Goal: Task Accomplishment & Management: Use online tool/utility

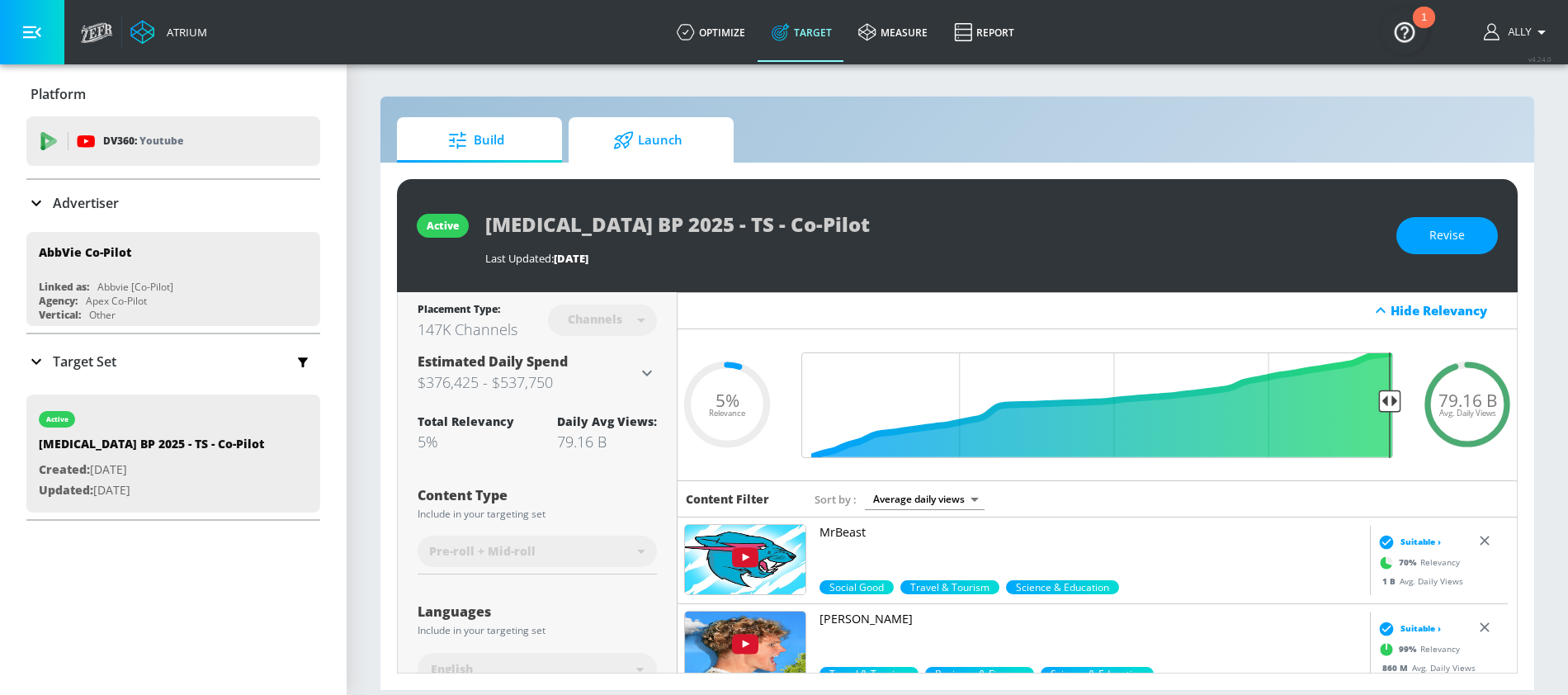
click at [677, 138] on span "Launch" at bounding box center [647, 140] width 125 height 40
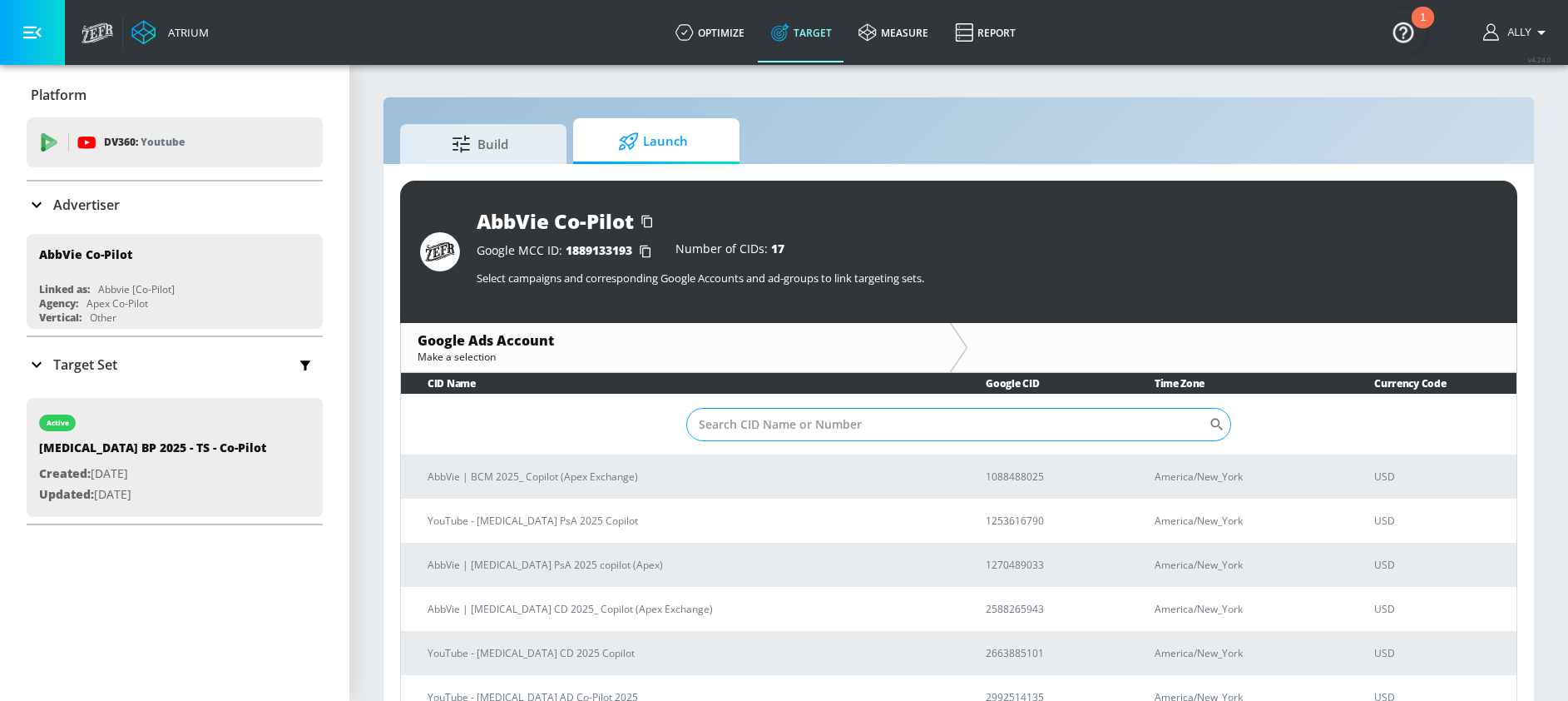
click at [785, 430] on input "Sort By" at bounding box center [947, 425] width 522 height 34
paste input "[PHONE_NUMBER]"
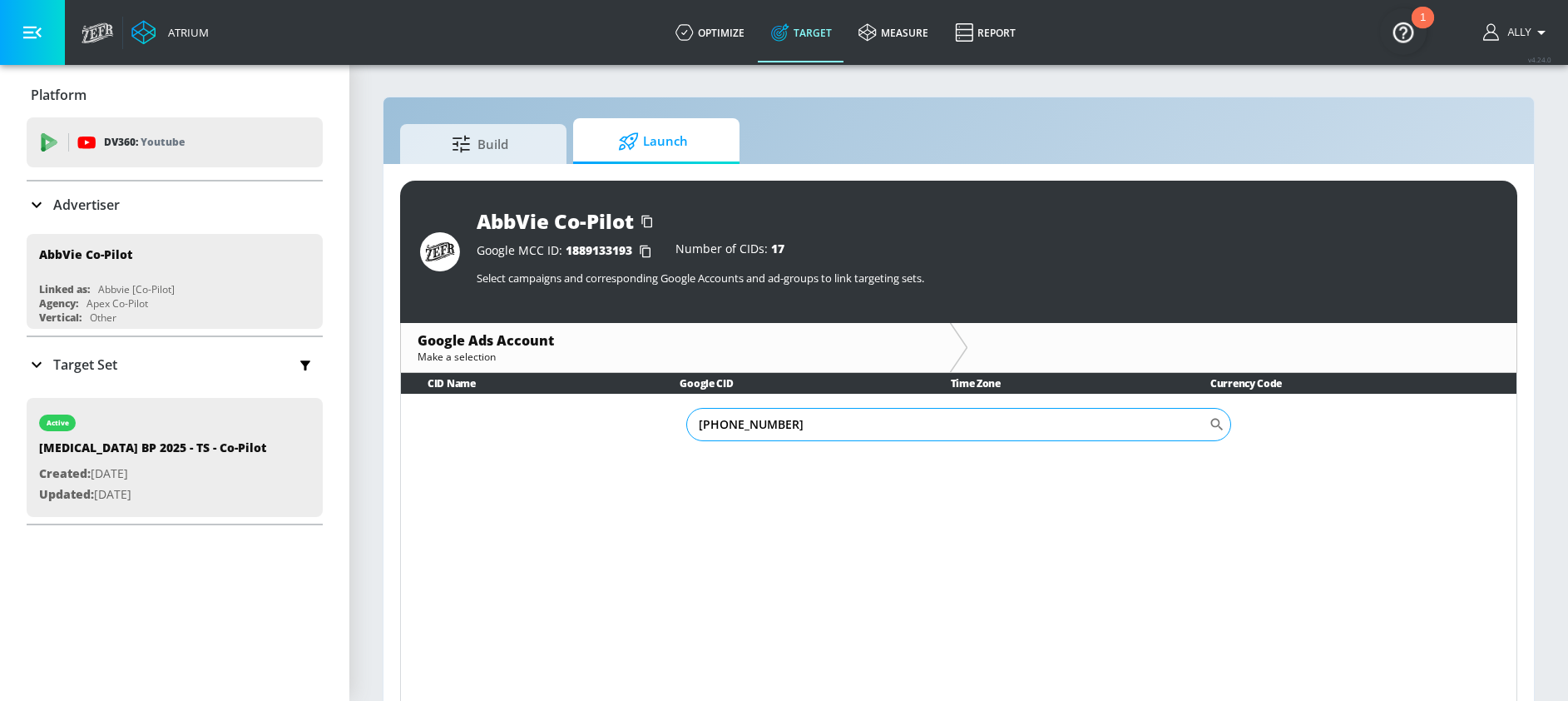
click at [723, 421] on input "[PHONE_NUMBER]" at bounding box center [947, 425] width 522 height 34
click at [740, 424] on input "685550-6825" at bounding box center [947, 425] width 522 height 34
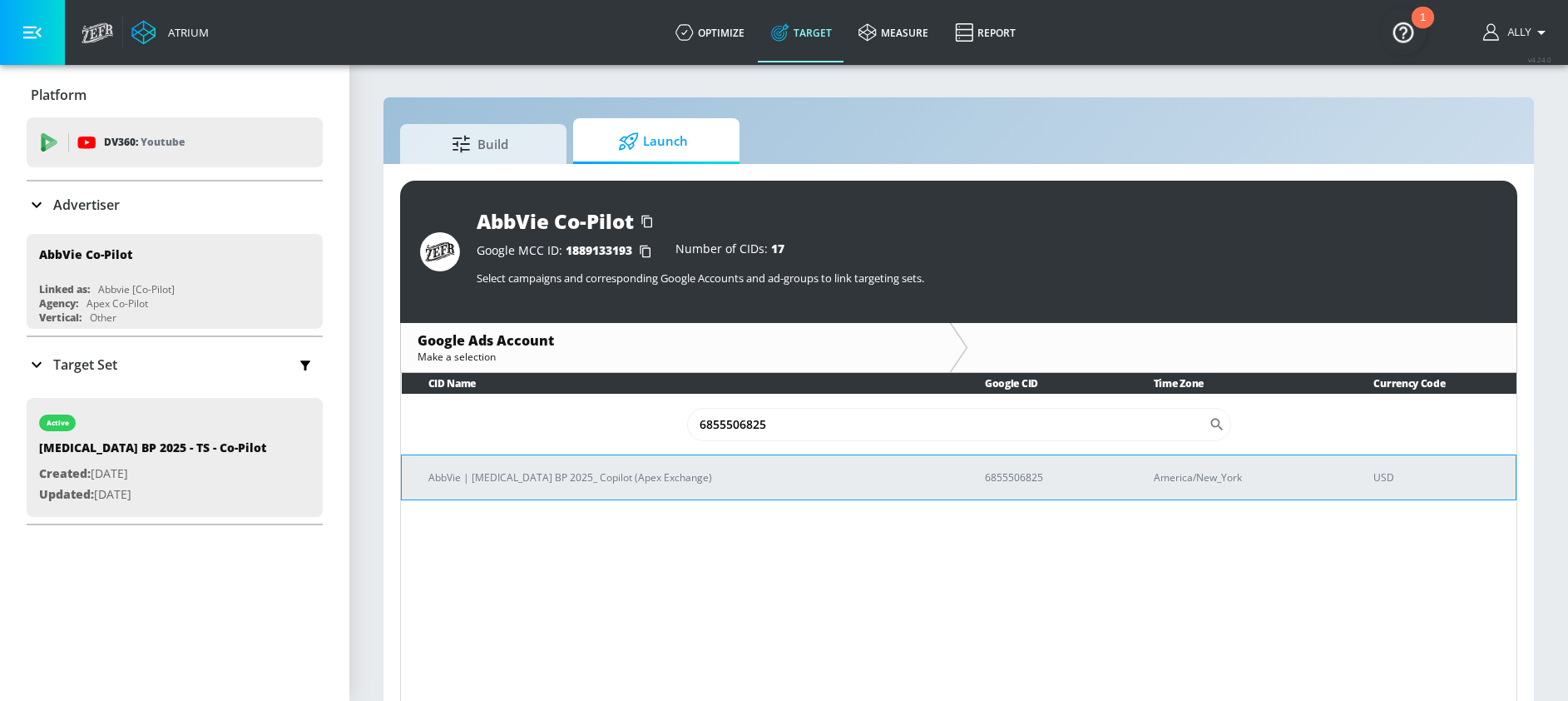
type input "6855506825"
click at [745, 485] on p "AbbVie | [MEDICAL_DATA] BP 2025_ Copilot (Apex Exchange)" at bounding box center [687, 477] width 516 height 18
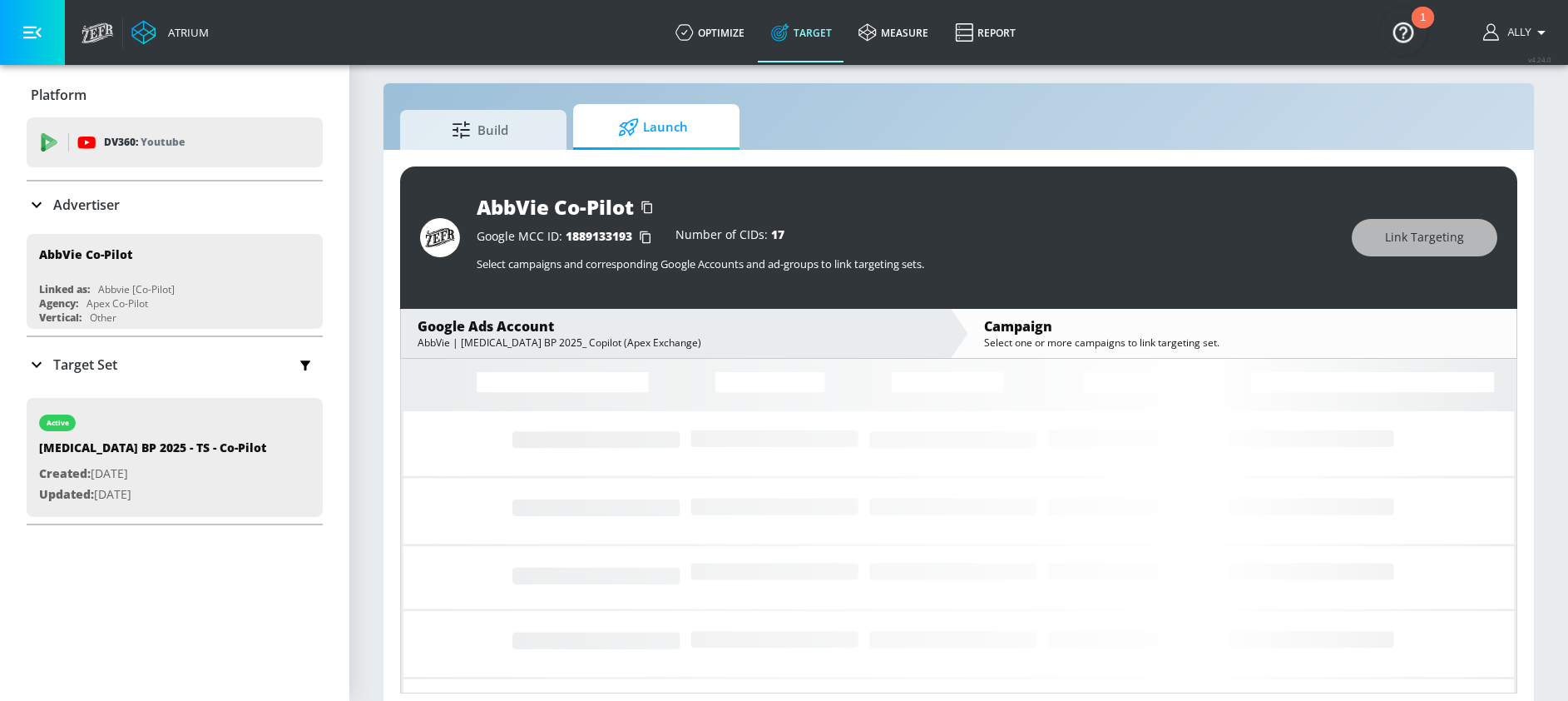
scroll to position [24, 0]
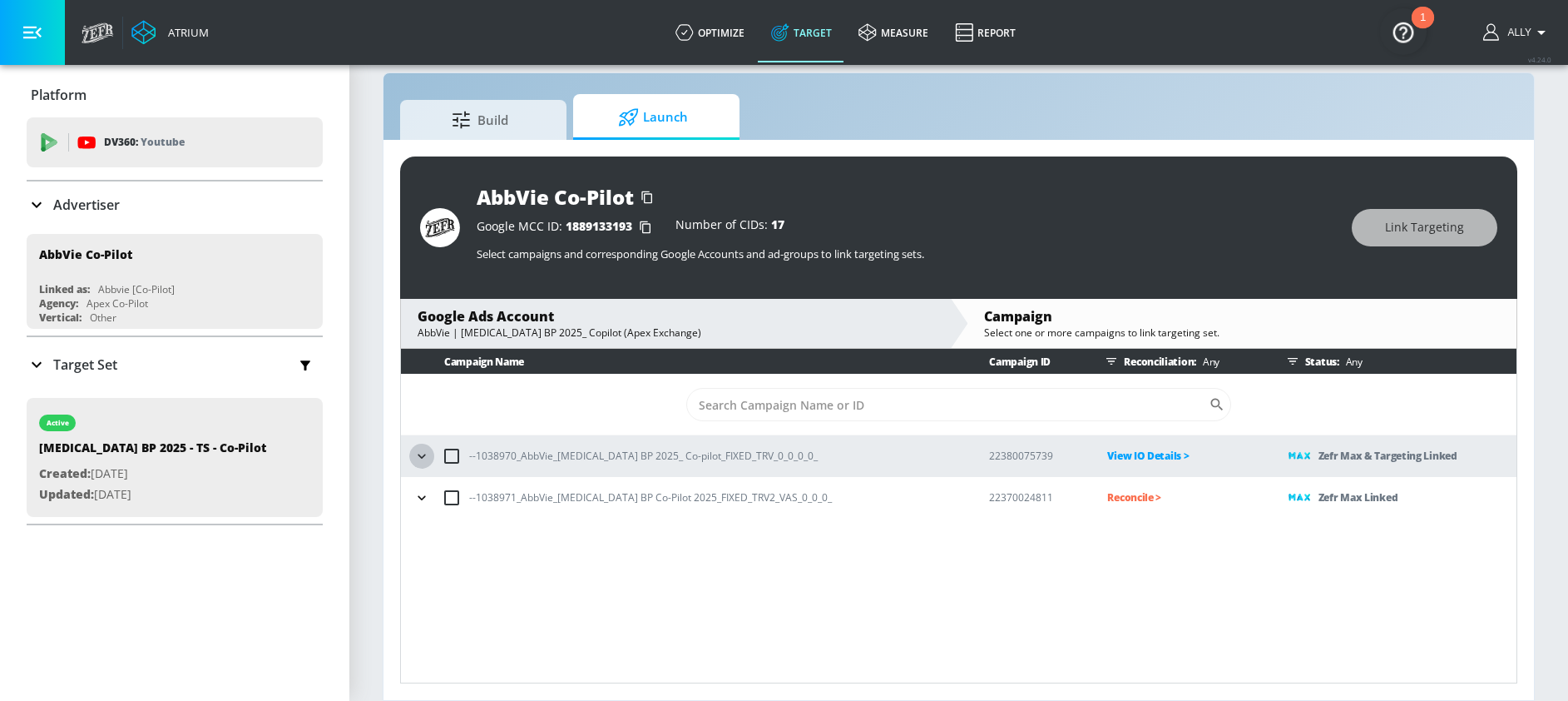
click at [427, 460] on icon "button" at bounding box center [422, 456] width 17 height 17
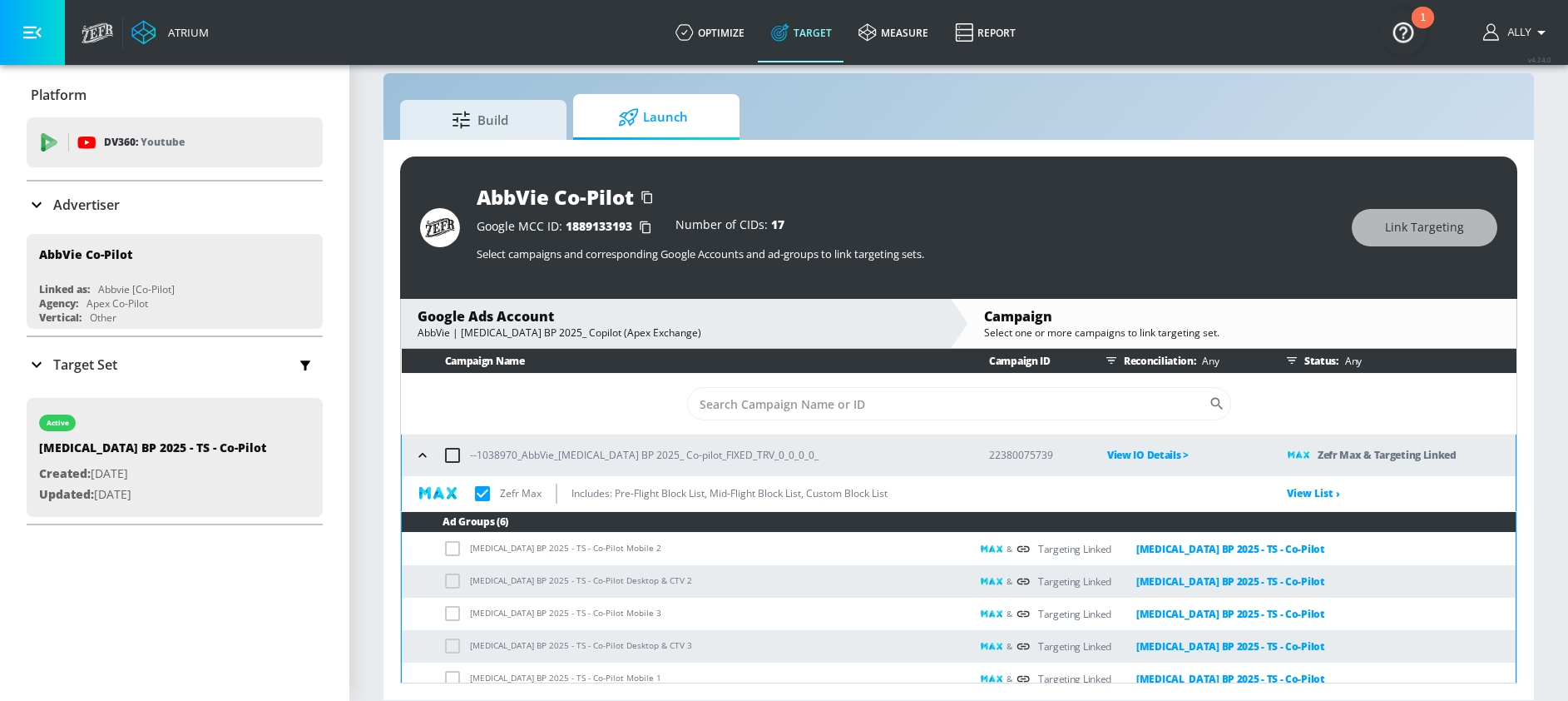
scroll to position [0, 0]
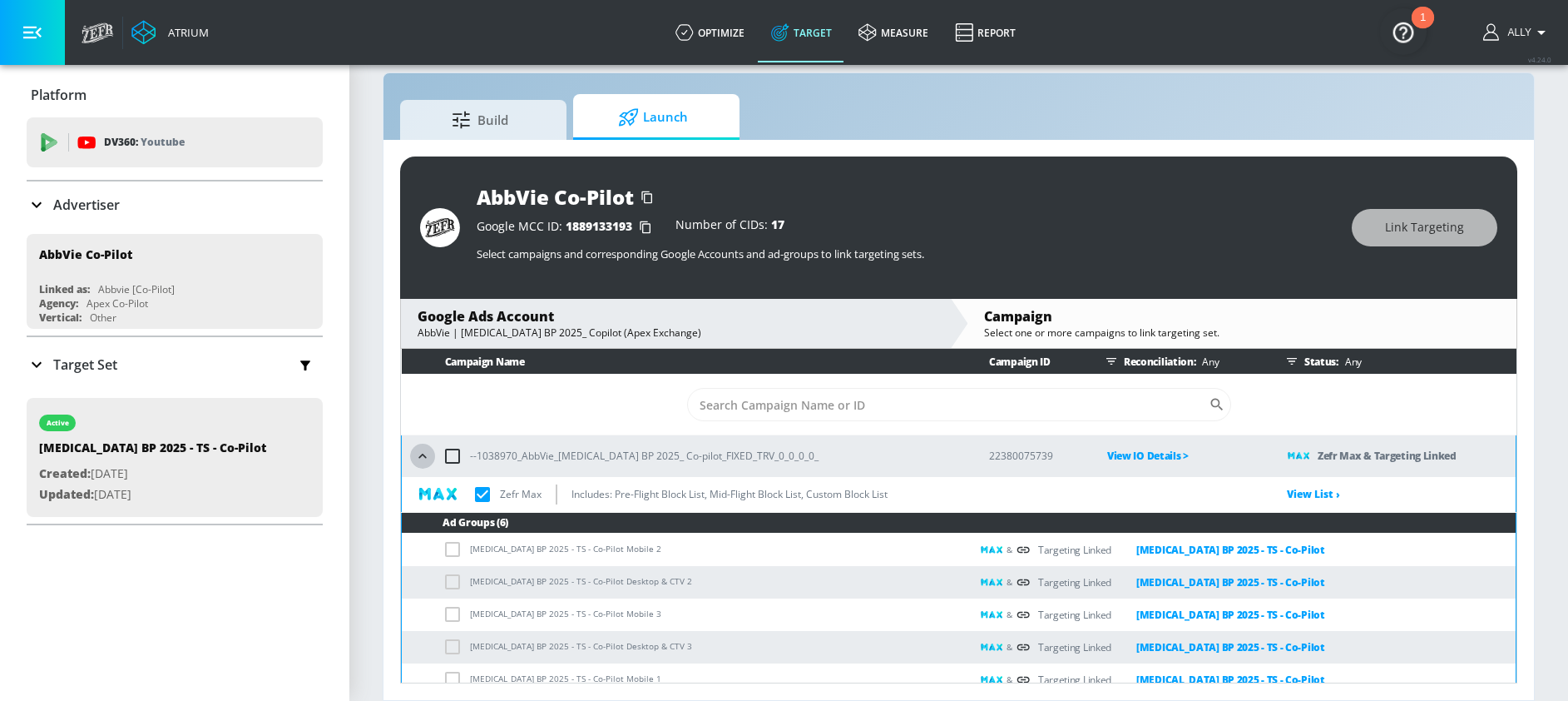
click at [422, 460] on icon "button" at bounding box center [423, 456] width 17 height 17
